Goal: Navigation & Orientation: Find specific page/section

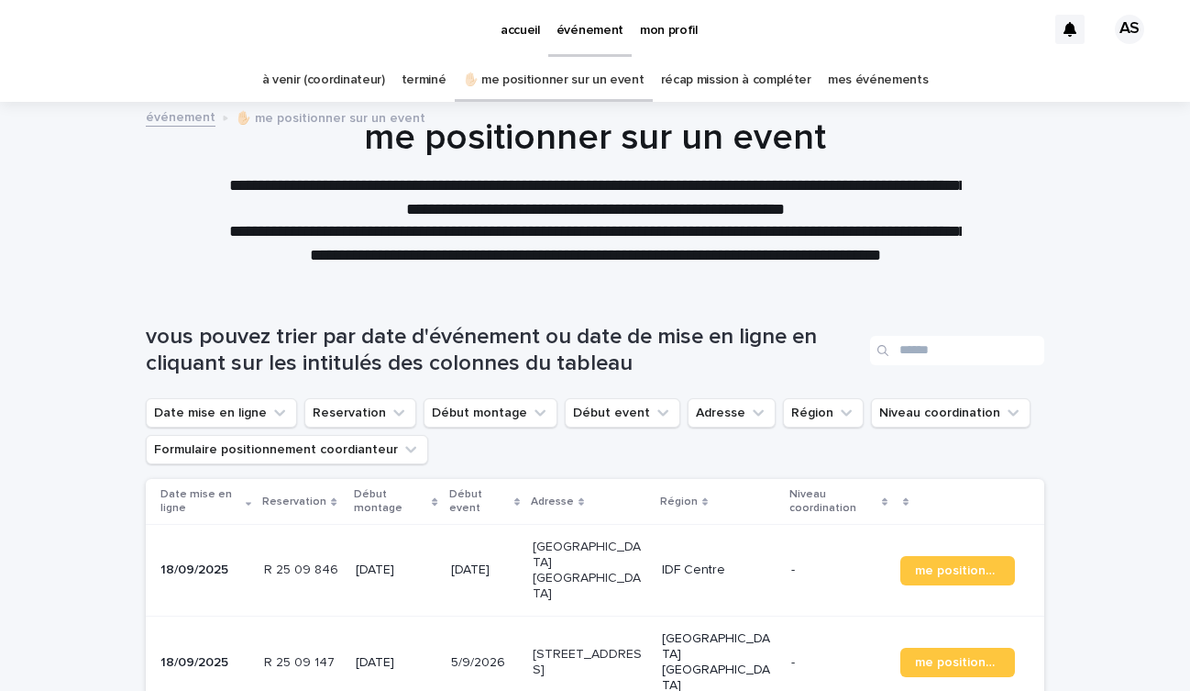
click at [315, 77] on link "à venir (coordinateur)" at bounding box center [323, 80] width 123 height 43
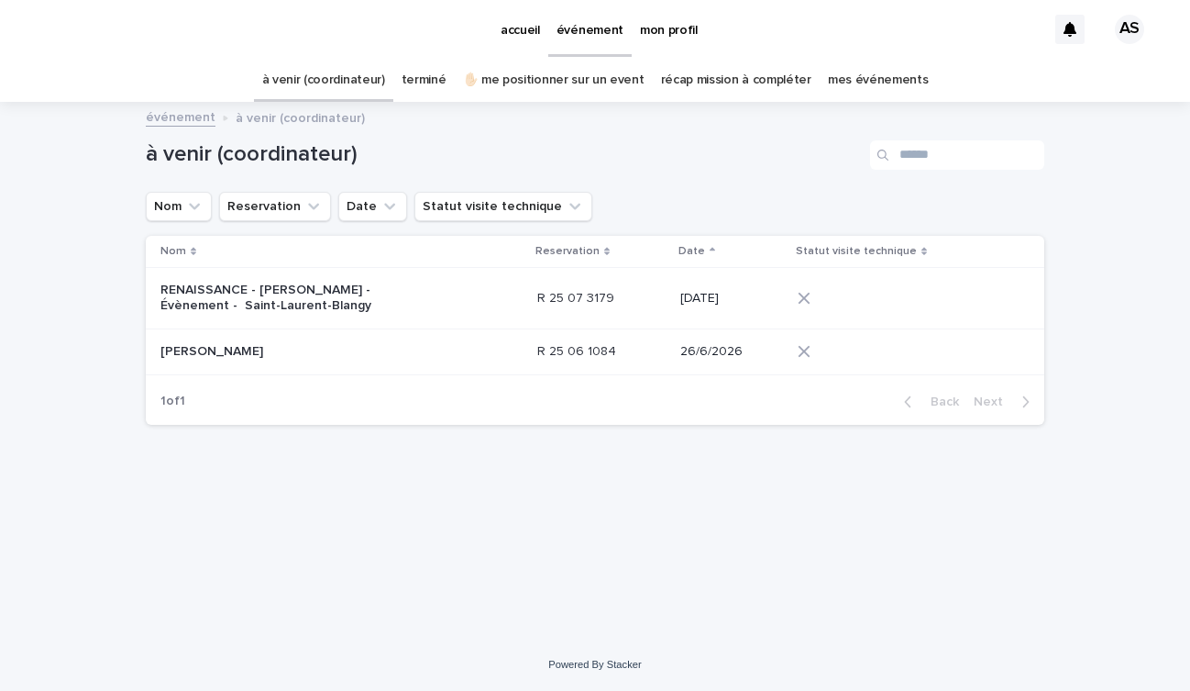
click at [526, 23] on p "accueil" at bounding box center [520, 19] width 39 height 39
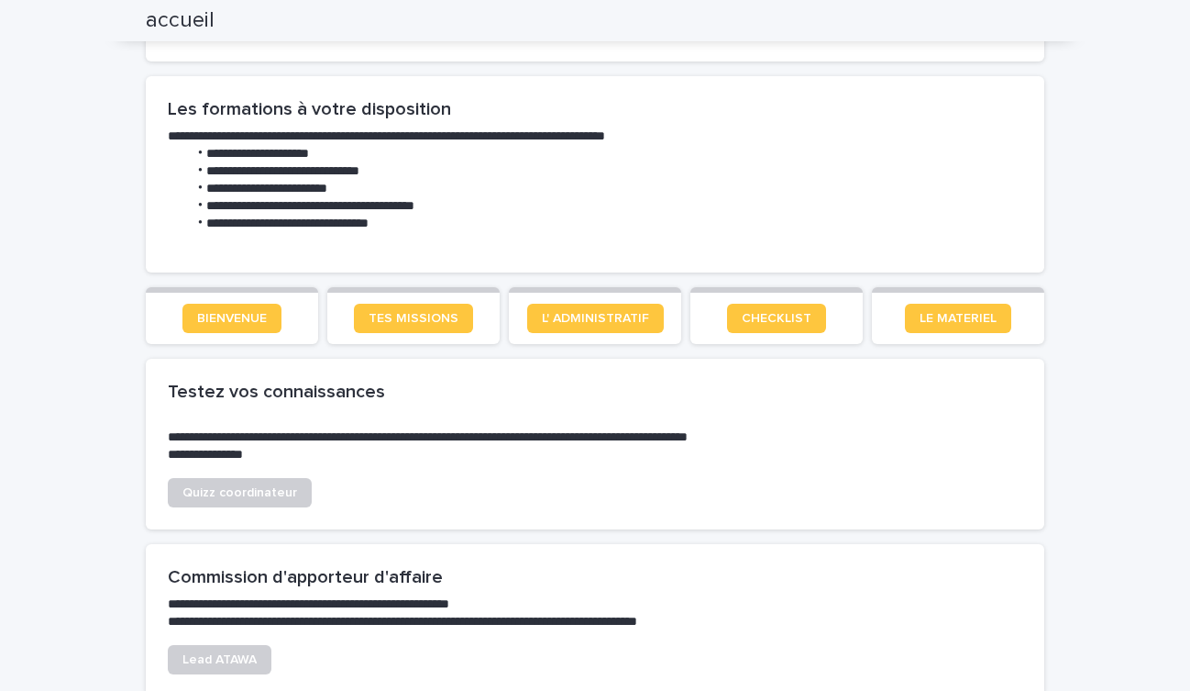
scroll to position [957, 0]
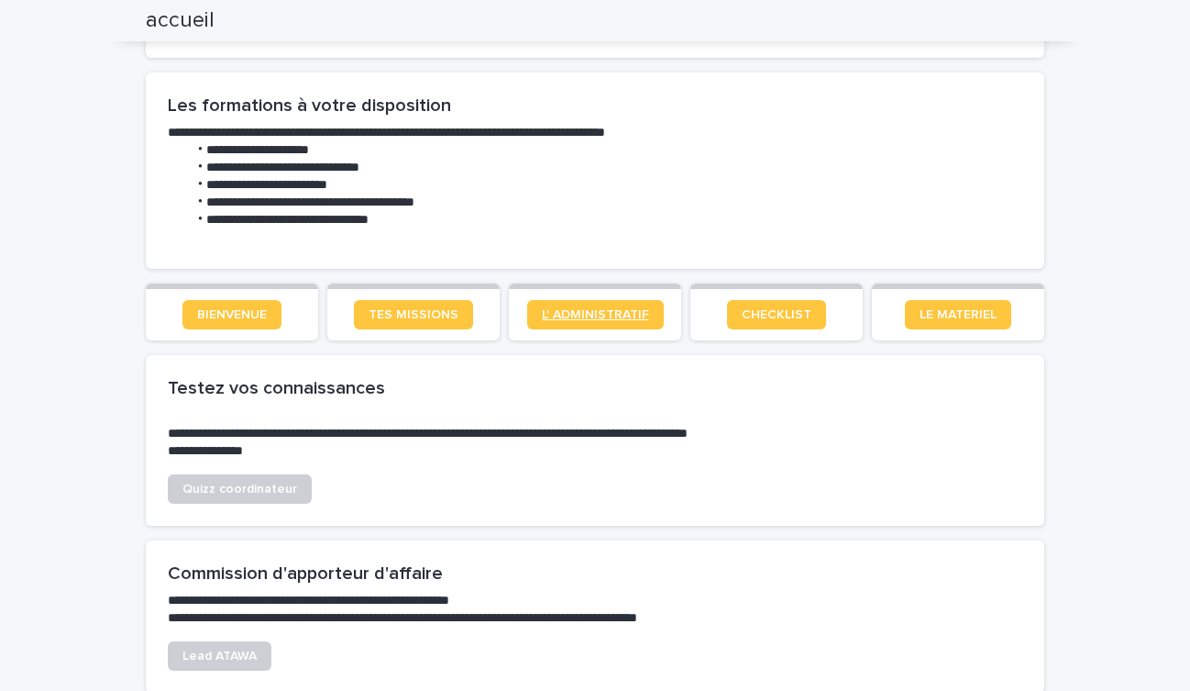
click at [569, 313] on span "L' ADMINISTRATIF" at bounding box center [595, 314] width 107 height 13
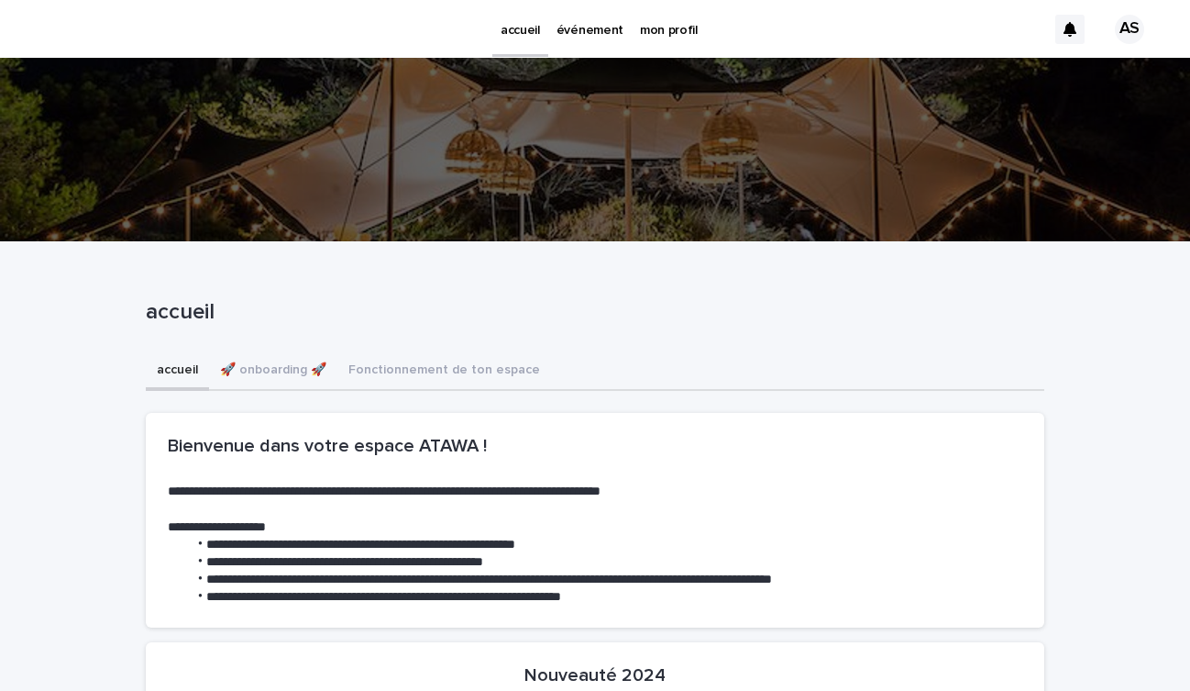
scroll to position [0, 0]
click at [529, 28] on p "accueil" at bounding box center [520, 19] width 39 height 39
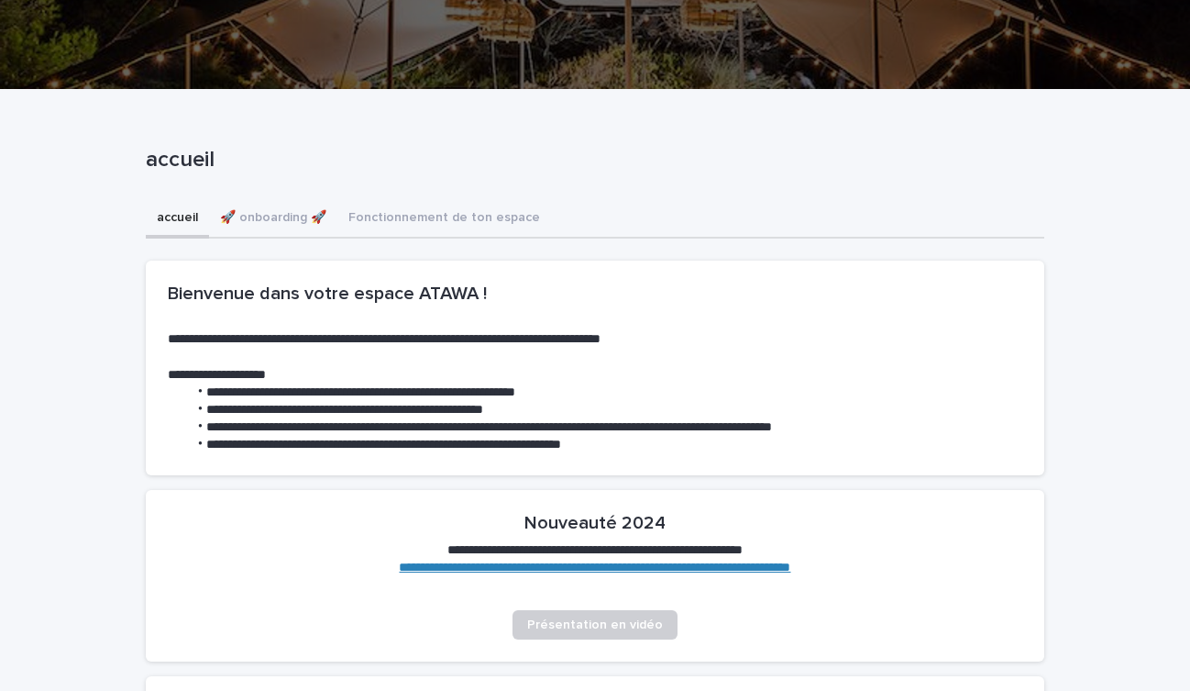
drag, startPoint x: 261, startPoint y: 212, endPoint x: 271, endPoint y: 219, distance: 11.7
click at [261, 490] on section "**********" at bounding box center [595, 576] width 899 height 172
click at [271, 490] on section "**********" at bounding box center [595, 576] width 899 height 172
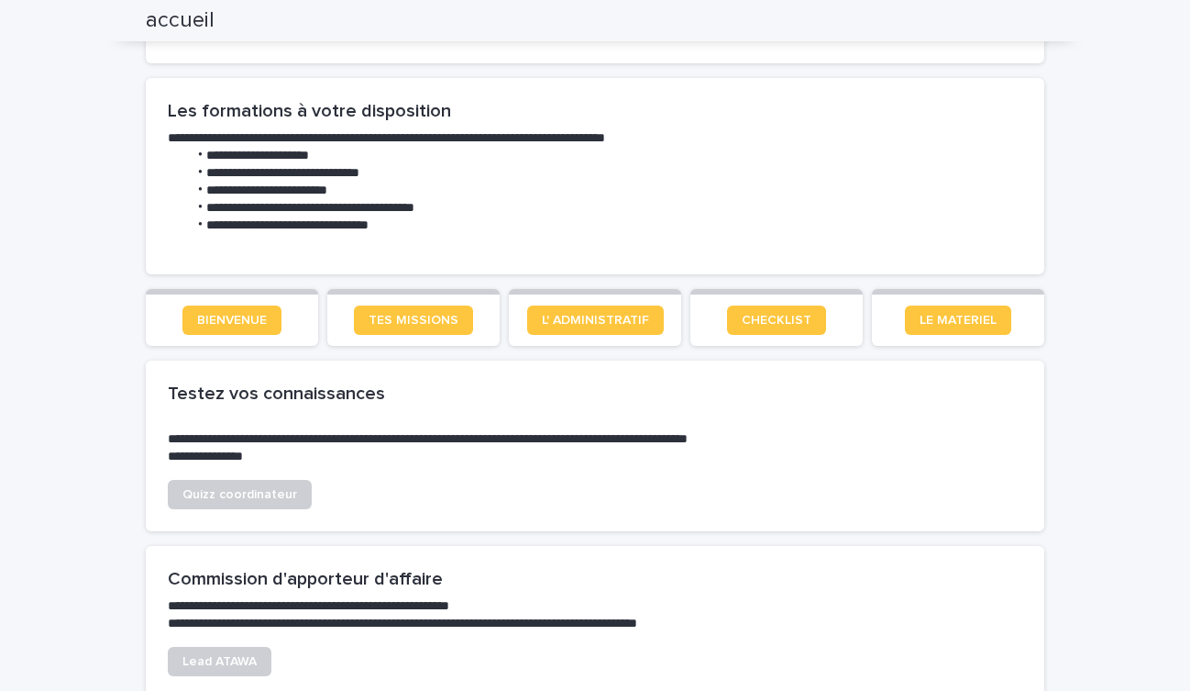
scroll to position [953, 0]
click at [215, 313] on span "BIENVENUE" at bounding box center [232, 319] width 70 height 13
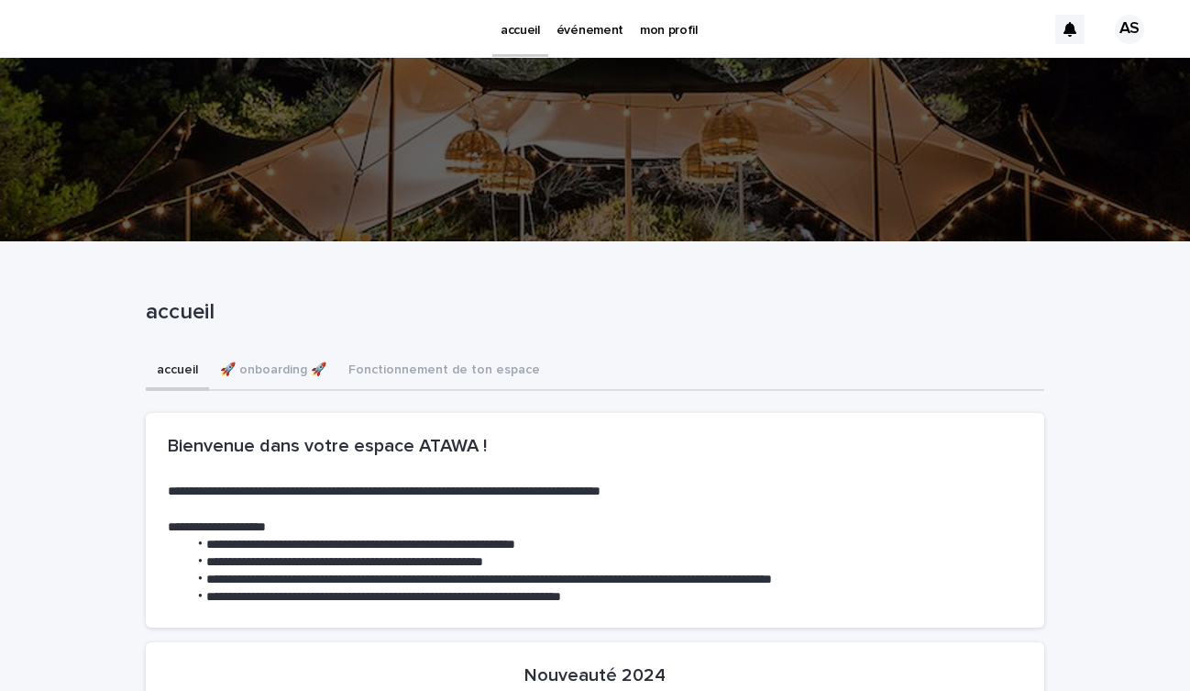
scroll to position [0, 0]
click at [593, 32] on p "événement" at bounding box center [590, 19] width 67 height 39
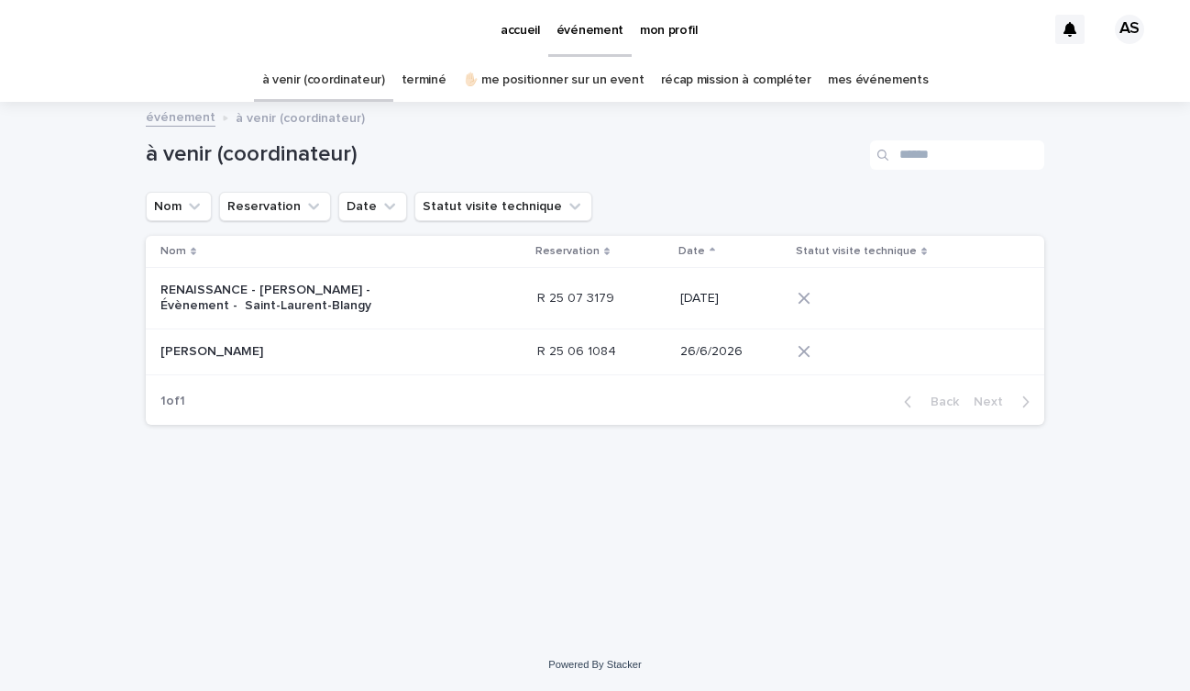
click at [657, 32] on p "mon profil" at bounding box center [669, 19] width 58 height 39
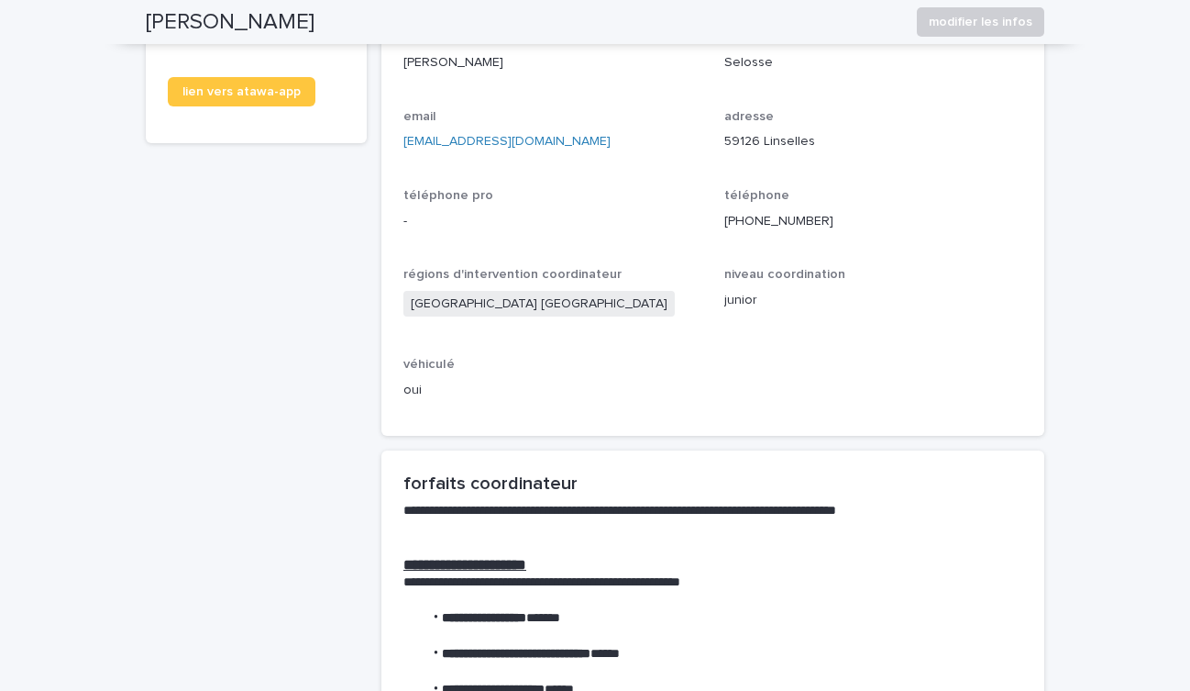
scroll to position [228, 0]
